Goal: Navigation & Orientation: Find specific page/section

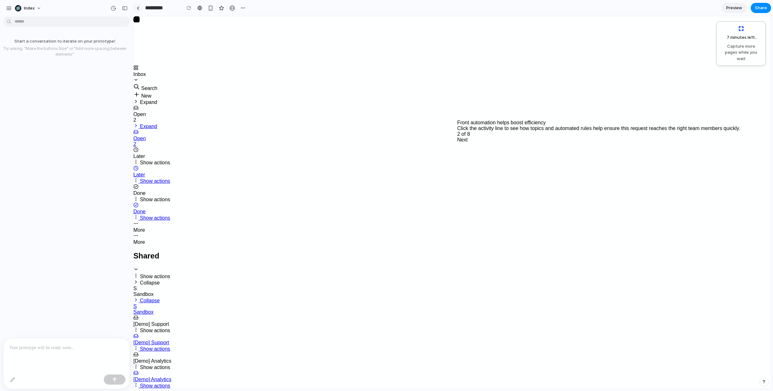
click at [138, 9] on div at bounding box center [138, 8] width 3 height 4
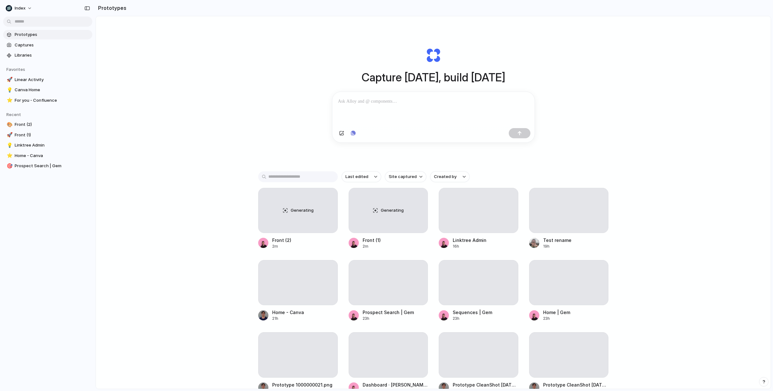
click at [160, 135] on div "Capture today, build tomorrow Clone web app Clone screenshot Start from existin…" at bounding box center [433, 219] width 675 height 407
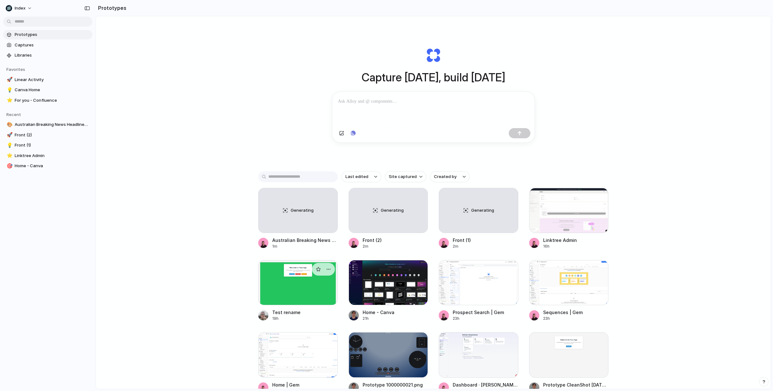
click at [276, 297] on div at bounding box center [298, 282] width 80 height 45
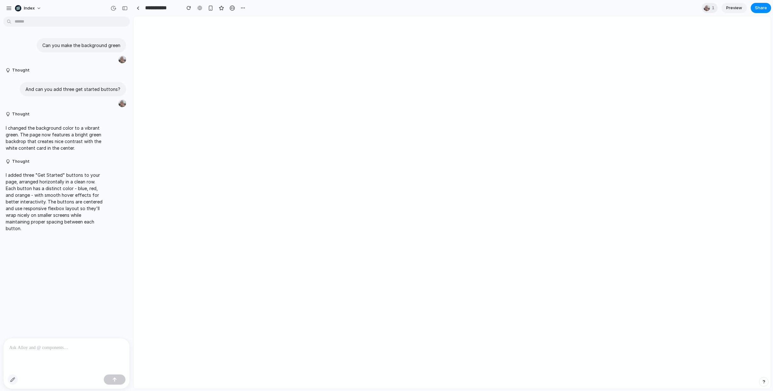
click at [18, 380] on button "button" at bounding box center [13, 380] width 10 height 10
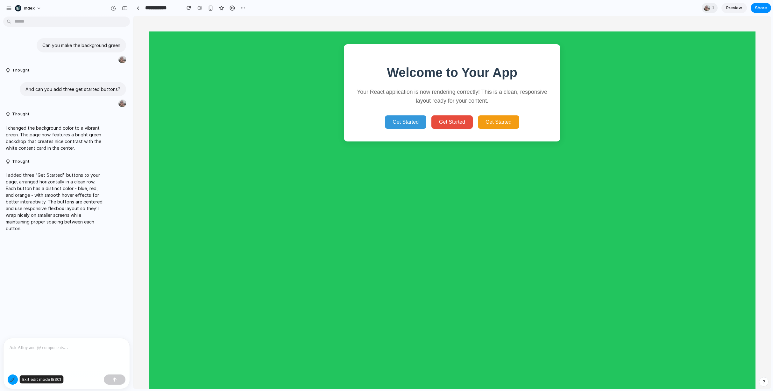
click at [14, 381] on div "button" at bounding box center [12, 379] width 5 height 5
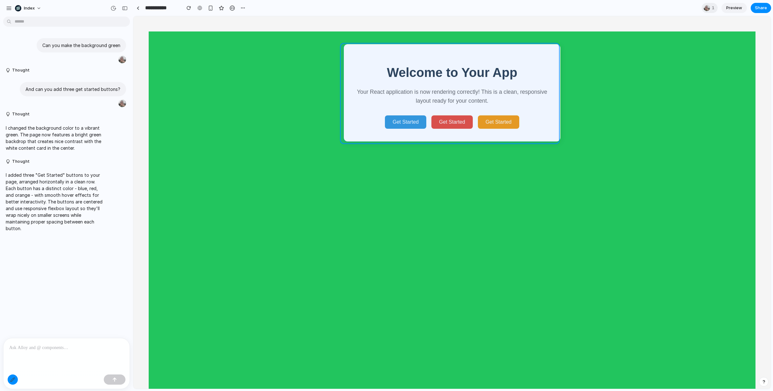
click at [408, 85] on div at bounding box center [452, 203] width 637 height 373
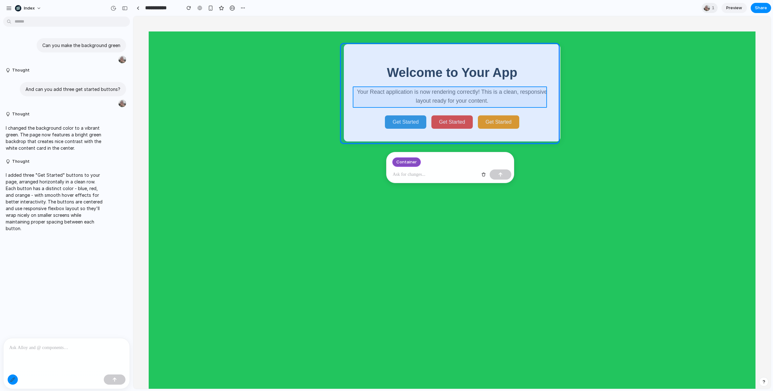
click at [421, 99] on div at bounding box center [452, 203] width 637 height 373
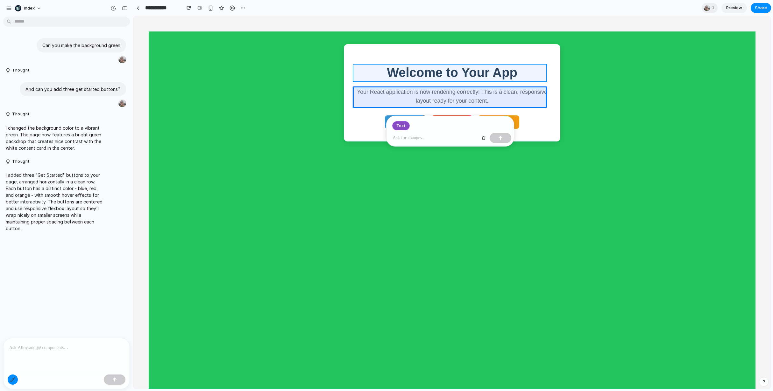
click at [416, 79] on div at bounding box center [452, 203] width 637 height 373
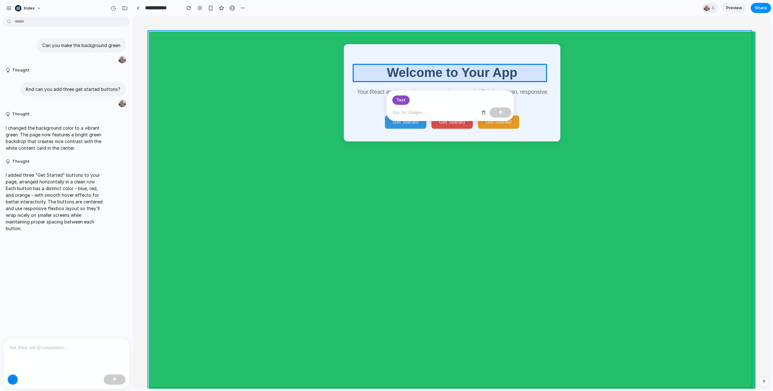
click at [256, 109] on div at bounding box center [452, 203] width 637 height 373
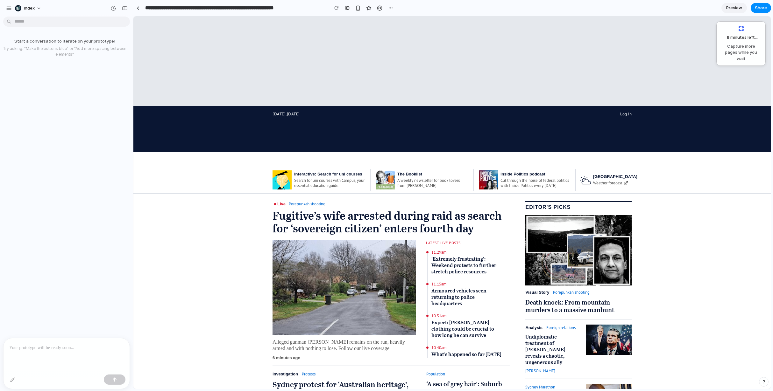
scroll to position [51, 0]
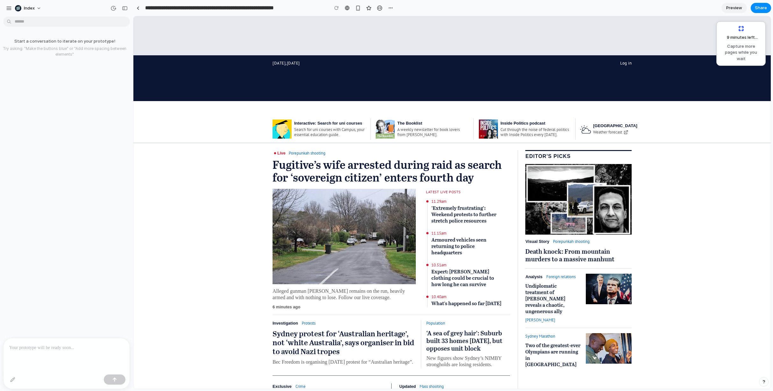
click at [71, 64] on div "Start a conversation to iterate on your prototype! Try asking: "Make the button…" at bounding box center [64, 178] width 129 height 319
